Goal: Find contact information: Find contact information

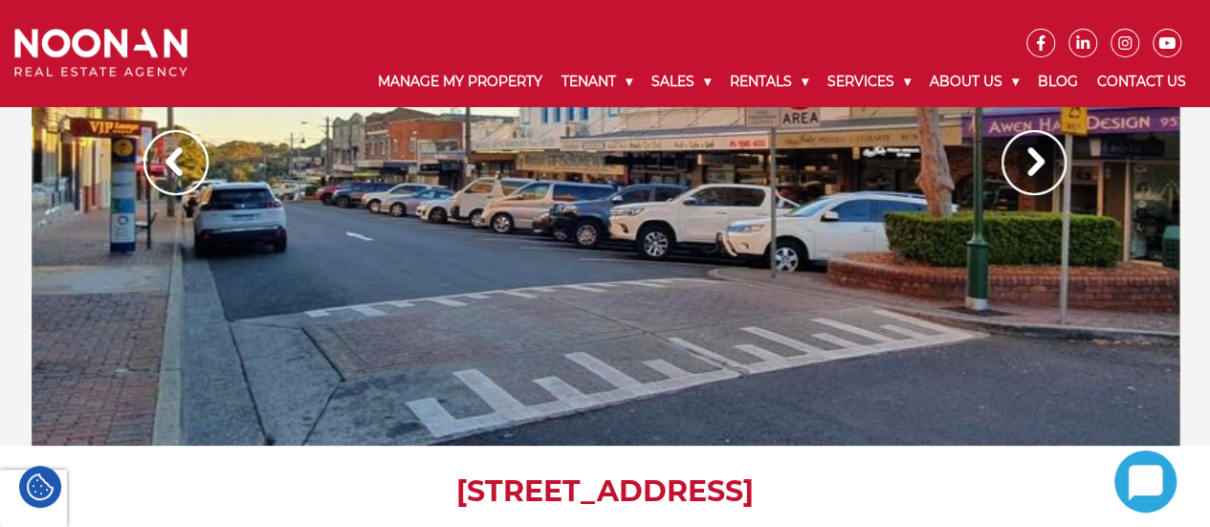
scroll to position [55, 0]
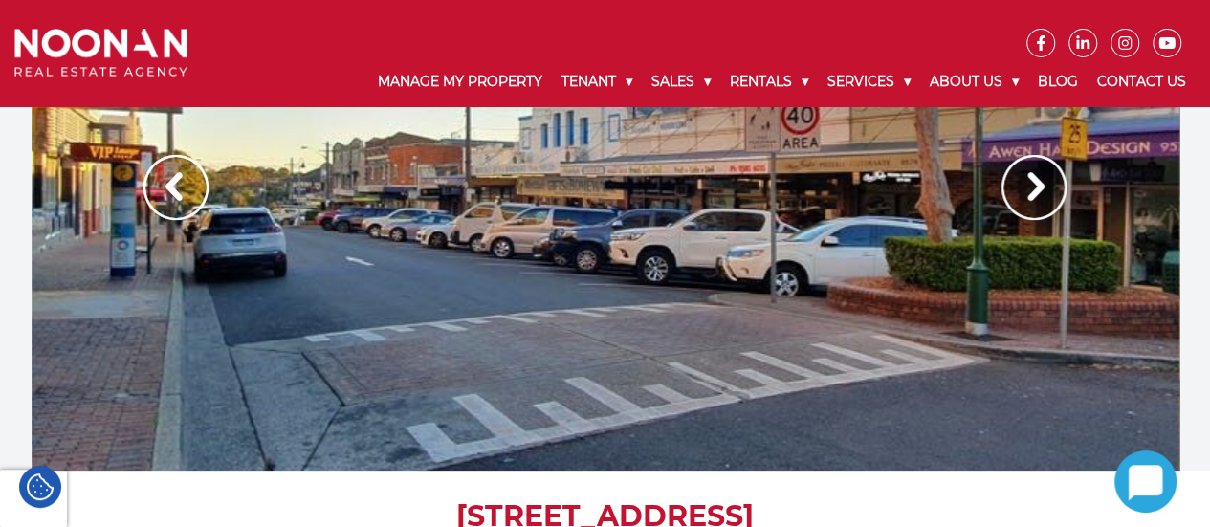
click at [1035, 187] on img at bounding box center [1034, 187] width 65 height 65
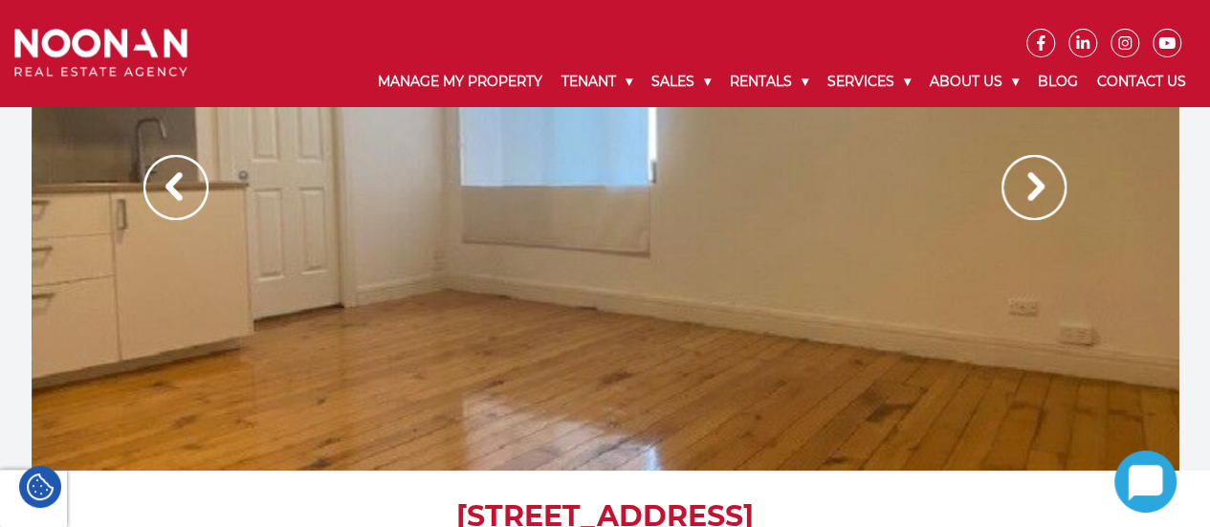
click at [1035, 187] on img at bounding box center [1034, 187] width 65 height 65
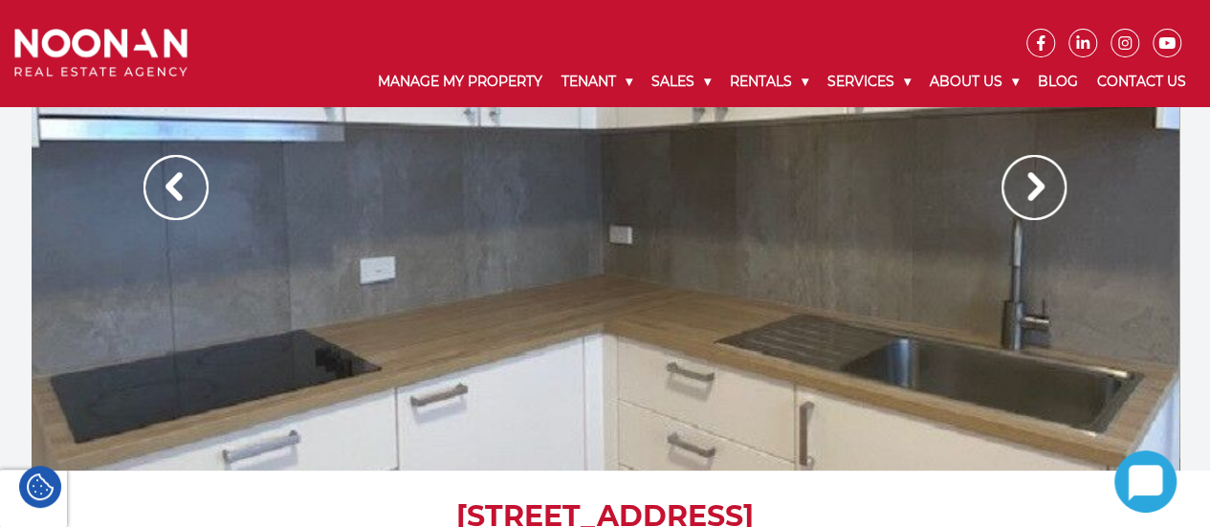
click at [1035, 187] on img at bounding box center [1034, 187] width 65 height 65
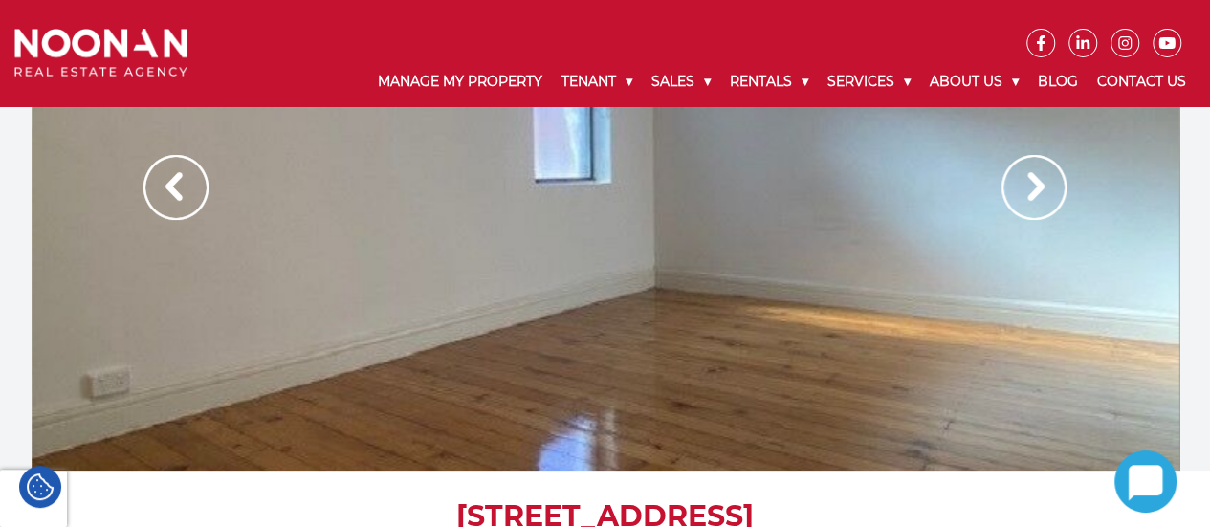
click at [1035, 187] on img at bounding box center [1034, 187] width 65 height 65
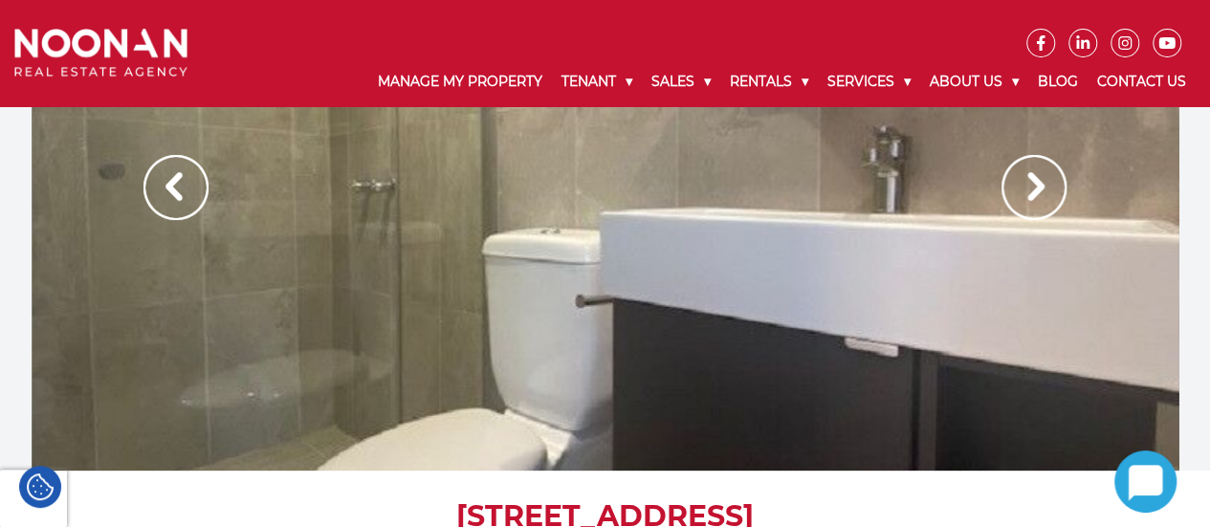
click at [1035, 187] on img at bounding box center [1034, 187] width 65 height 65
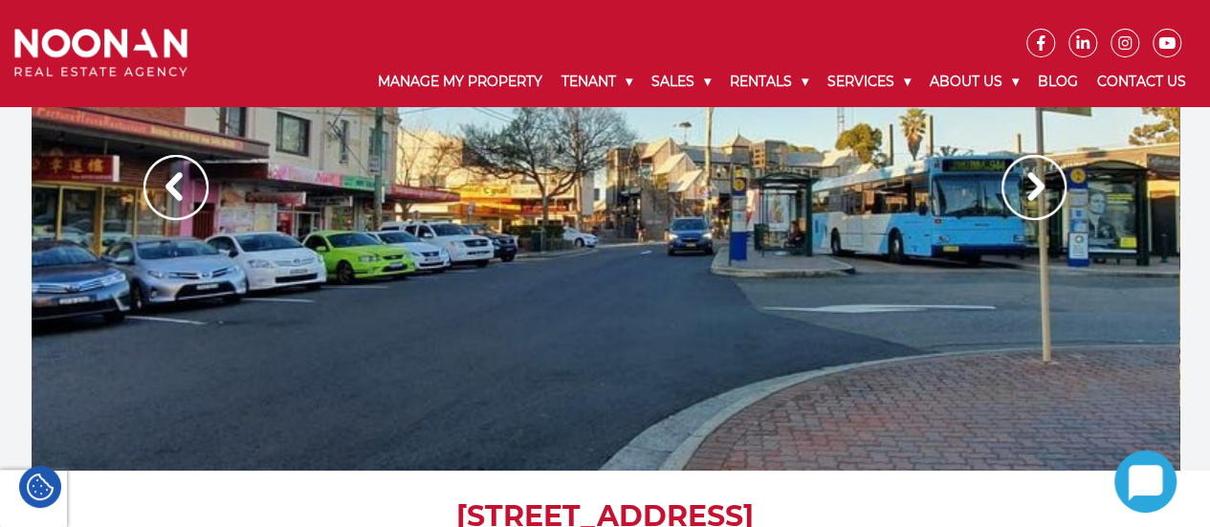
click at [1035, 187] on img at bounding box center [1034, 187] width 65 height 65
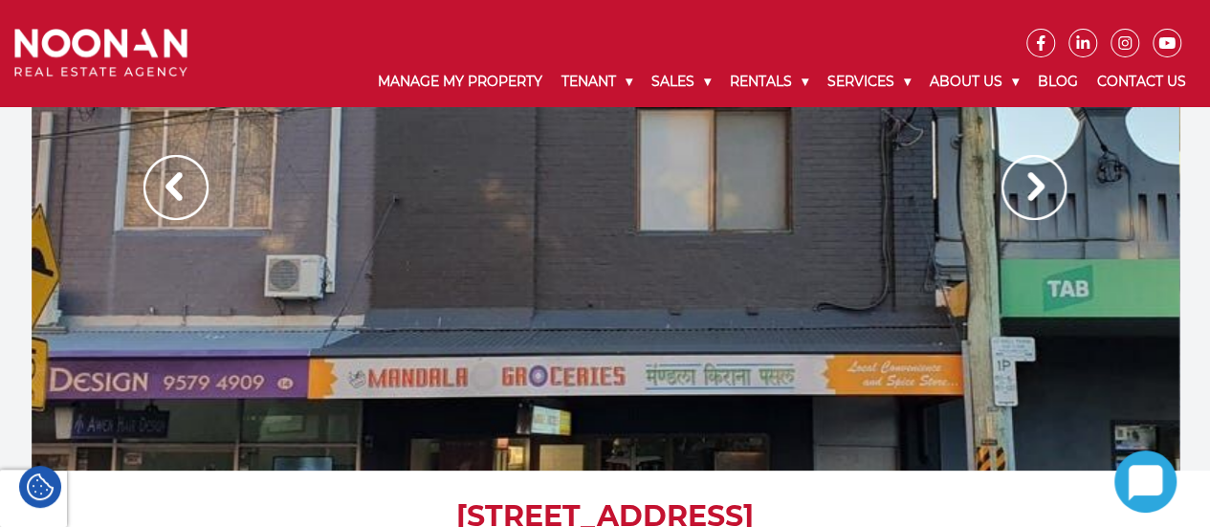
click at [1035, 187] on img at bounding box center [1034, 187] width 65 height 65
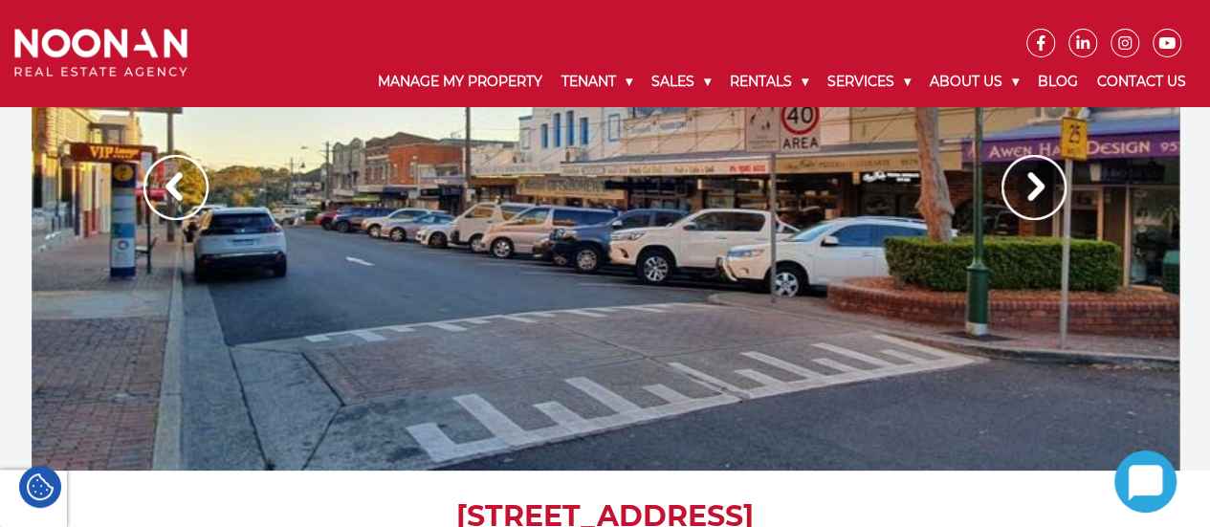
click at [1035, 187] on img at bounding box center [1034, 187] width 65 height 65
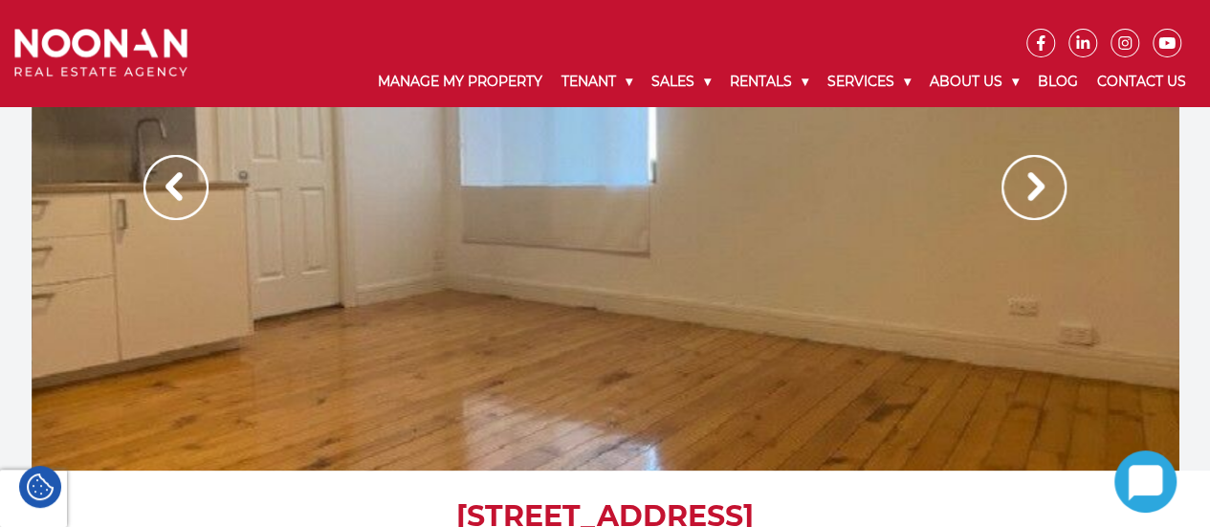
click at [1035, 187] on img at bounding box center [1034, 187] width 65 height 65
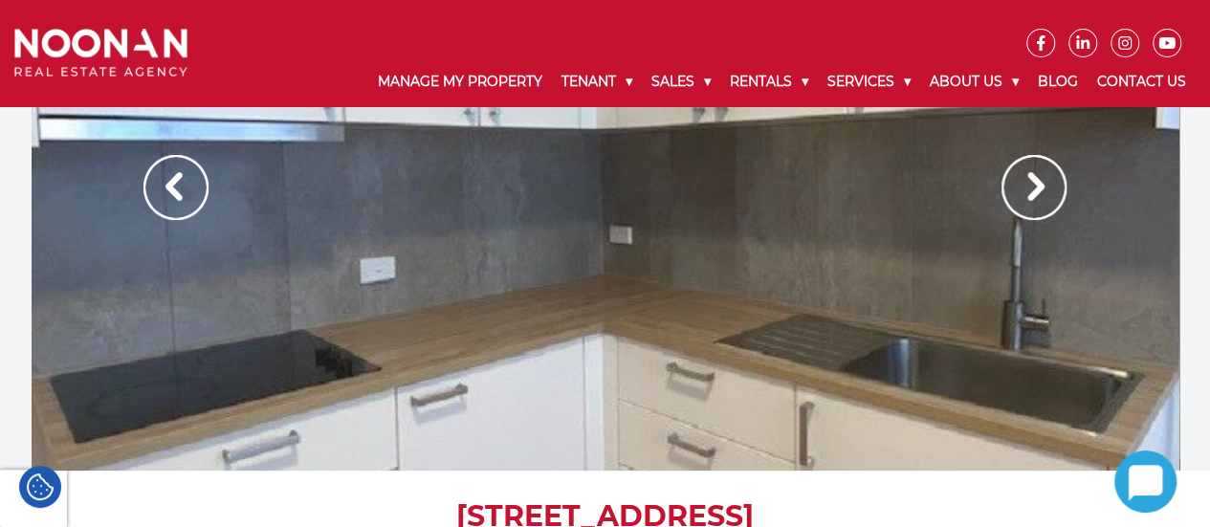
click at [1035, 187] on img at bounding box center [1034, 187] width 65 height 65
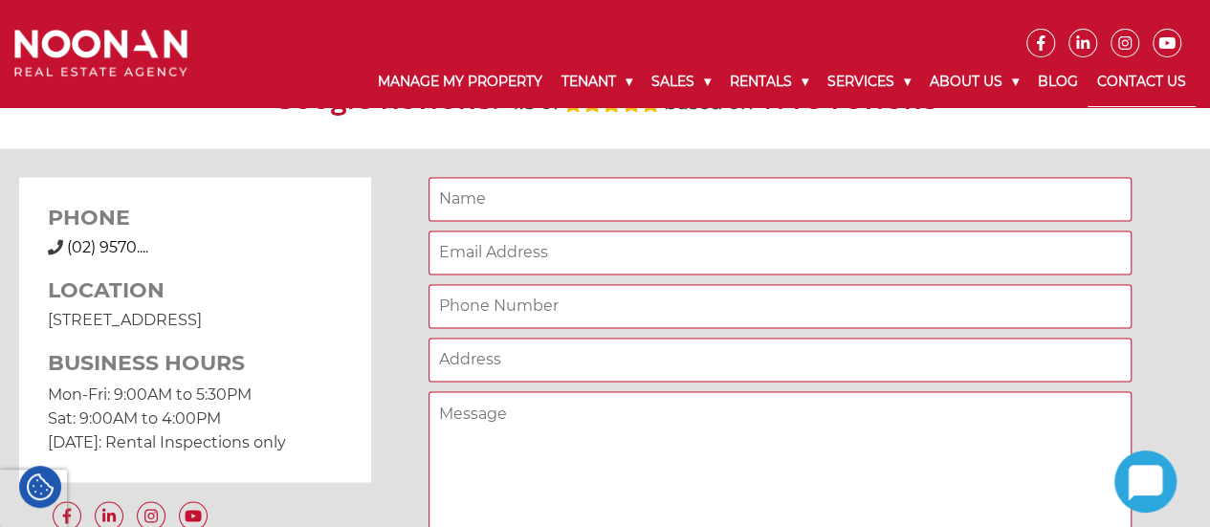
scroll to position [1509, 0]
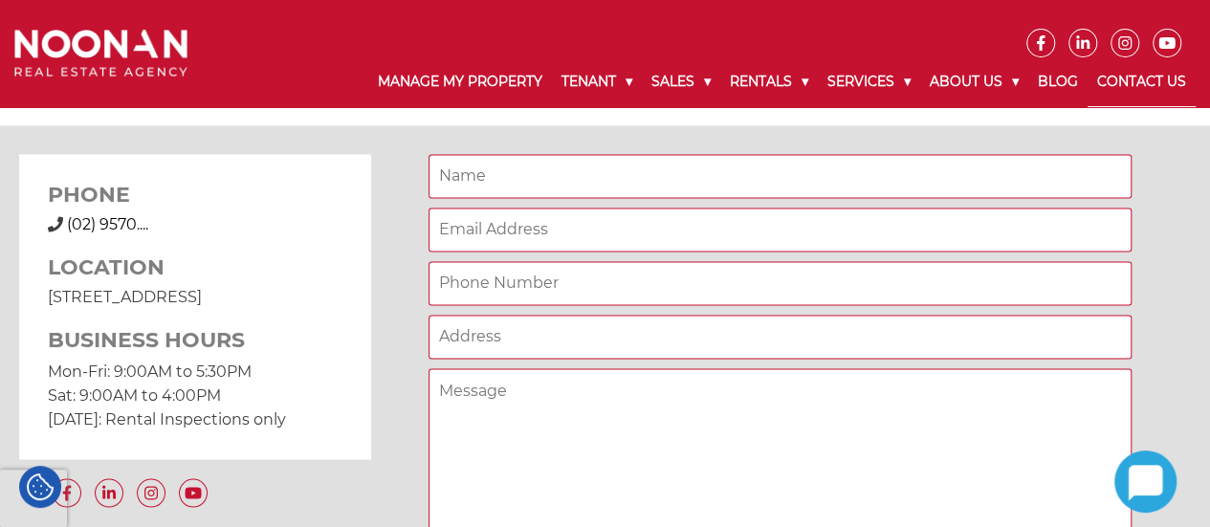
scroll to position [1386, 0]
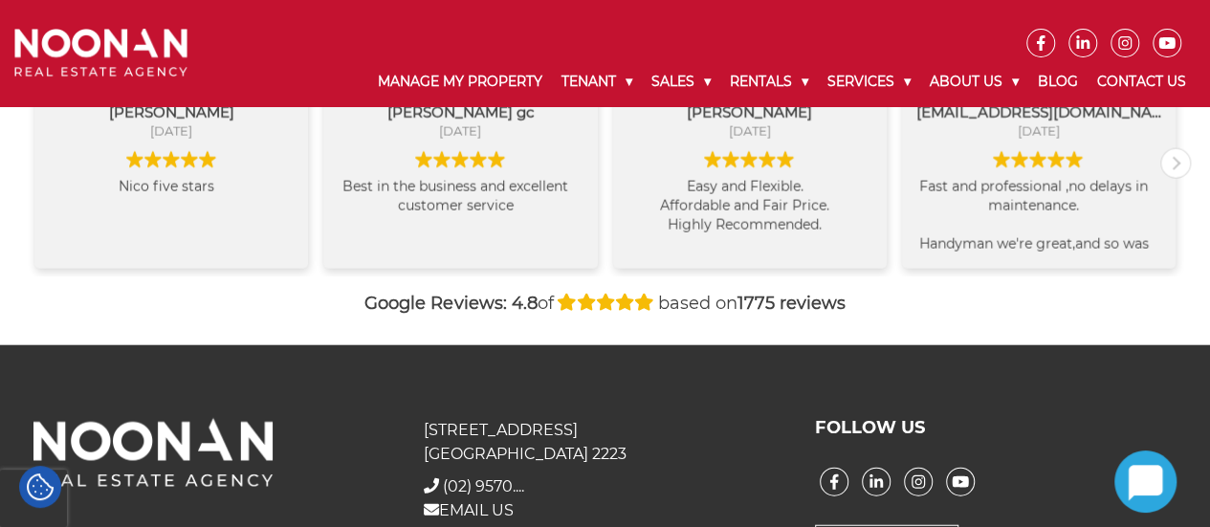
scroll to position [2262, 0]
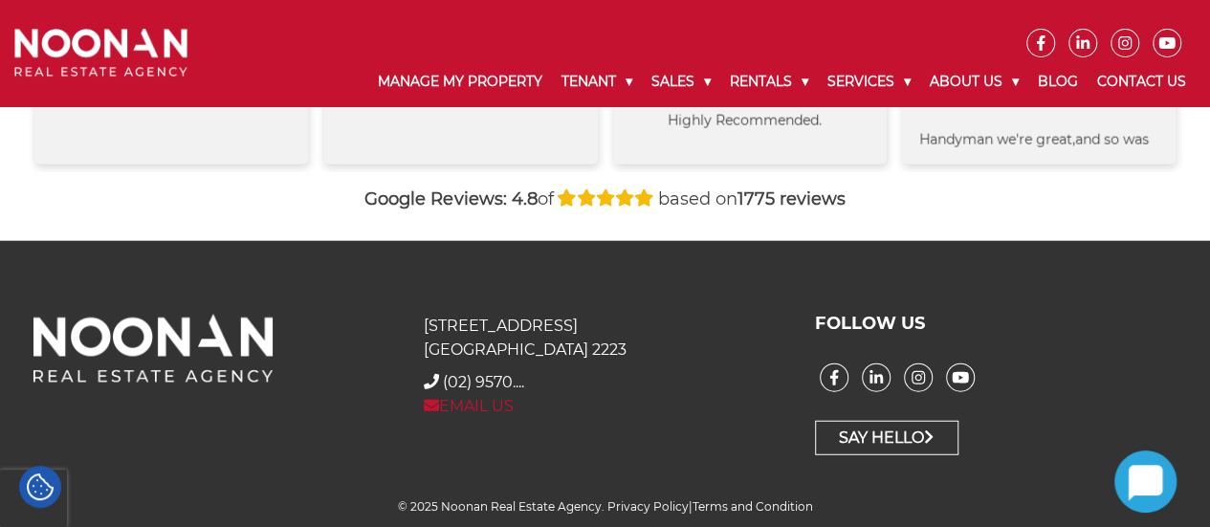
click at [437, 407] on icon at bounding box center [431, 405] width 15 height 11
click at [460, 404] on link "EMAIL US" at bounding box center [469, 406] width 90 height 18
click at [486, 404] on link "EMAIL US" at bounding box center [469, 406] width 90 height 18
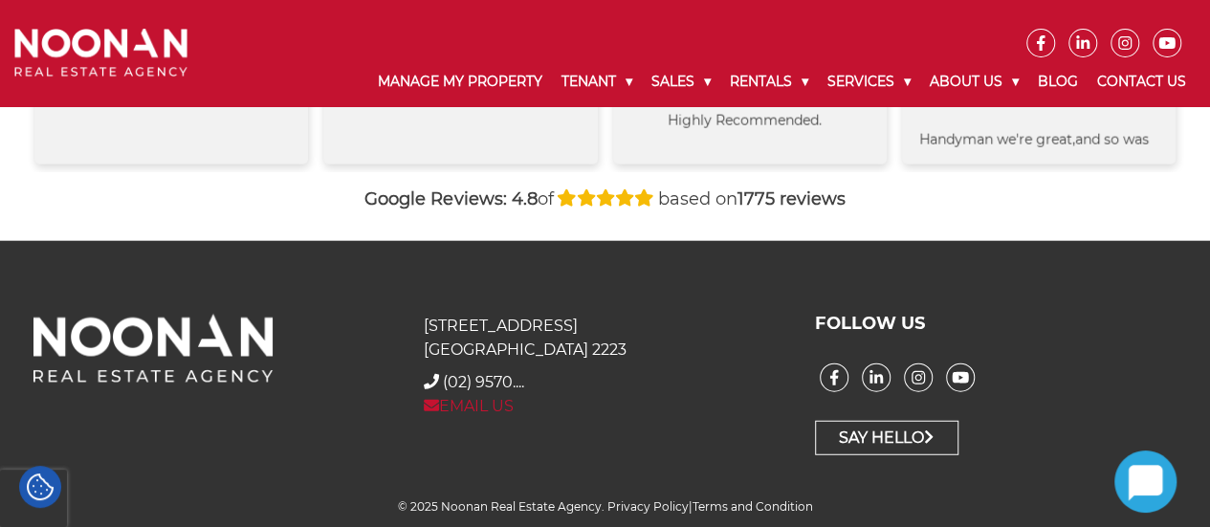
click at [486, 404] on link "EMAIL US" at bounding box center [469, 406] width 90 height 18
click at [474, 402] on link "EMAIL US" at bounding box center [469, 406] width 90 height 18
